Goal: Transaction & Acquisition: Purchase product/service

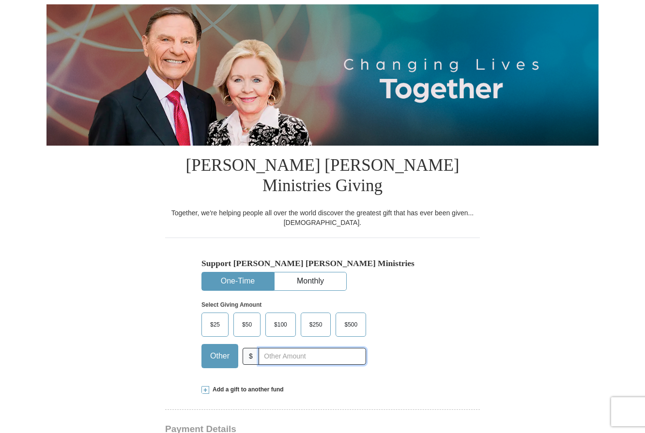
click at [302, 348] on input "text" at bounding box center [312, 356] width 107 height 17
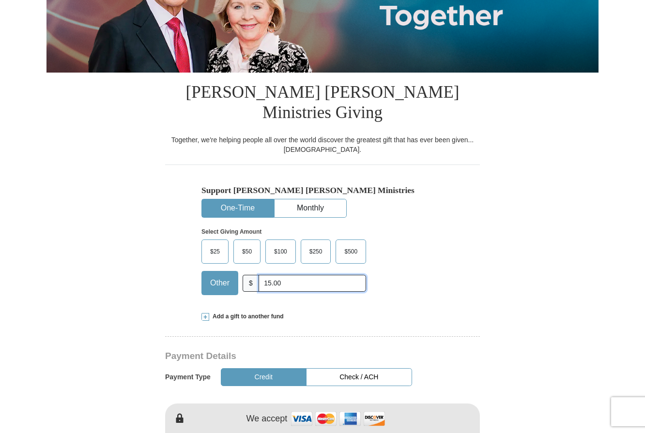
scroll to position [194, 0]
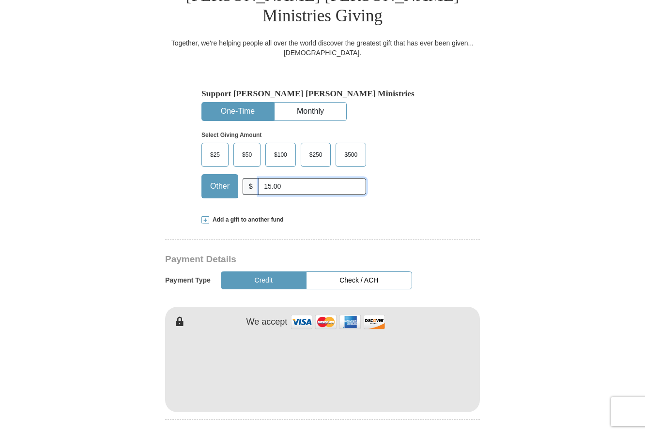
type input "15.00"
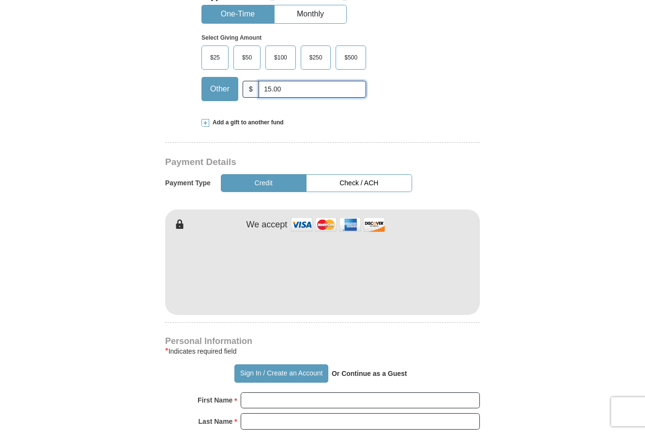
scroll to position [387, 0]
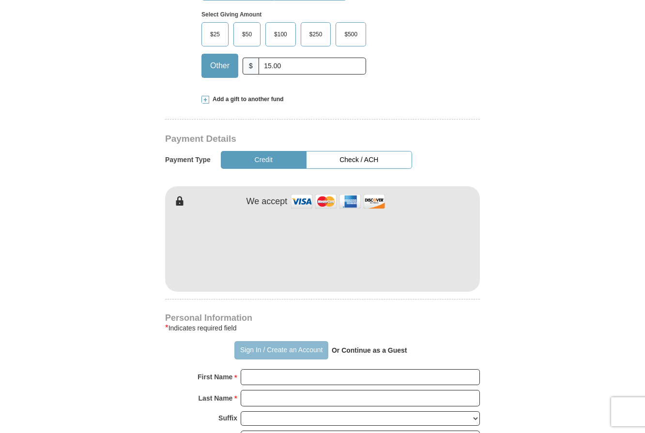
click at [297, 341] on button "Sign In / Create an Account" at bounding box center [280, 350] width 93 height 18
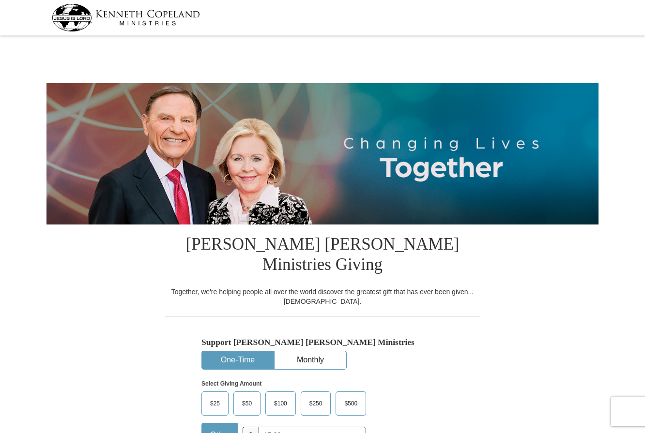
select select "OK"
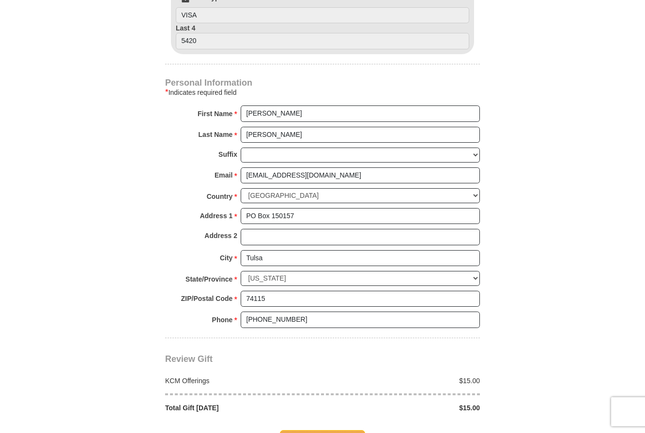
scroll to position [678, 0]
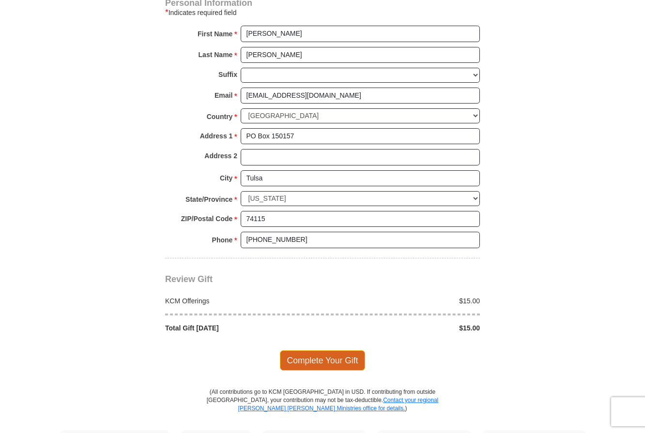
click at [323, 351] on span "Complete Your Gift" at bounding box center [323, 361] width 86 height 20
